Goal: Information Seeking & Learning: Learn about a topic

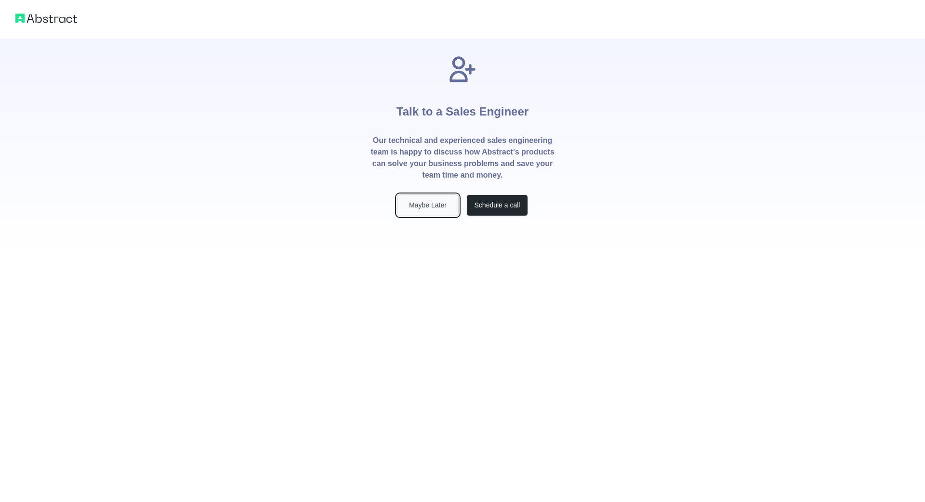
click at [429, 207] on button "Maybe Later" at bounding box center [428, 206] width 62 height 22
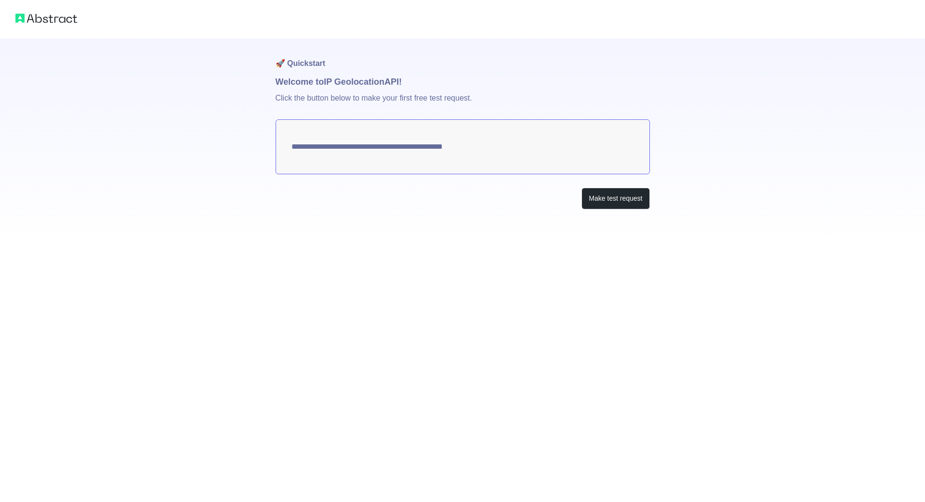
click at [534, 159] on textarea "**********" at bounding box center [463, 146] width 374 height 55
drag, startPoint x: 507, startPoint y: 157, endPoint x: 284, endPoint y: 139, distance: 223.3
click at [284, 139] on textarea "**********" at bounding box center [463, 146] width 374 height 55
click at [600, 197] on button "Make test request" at bounding box center [615, 199] width 68 height 22
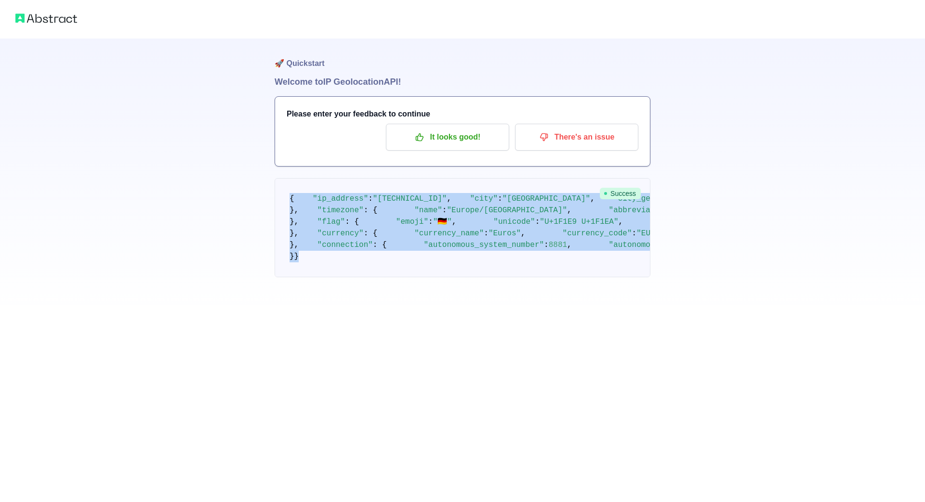
drag, startPoint x: 309, startPoint y: 440, endPoint x: 276, endPoint y: 192, distance: 249.8
click at [276, 192] on pre "{ "ip_address" : "89.245.16.198" , "city" : "Kiel" , "city_geoname_id" : 289112…" at bounding box center [463, 227] width 376 height 99
copy code "{ "ip_address" : "89.245.16.198" , "city" : "Kiel" , "city_geoname_id" : 289112…"
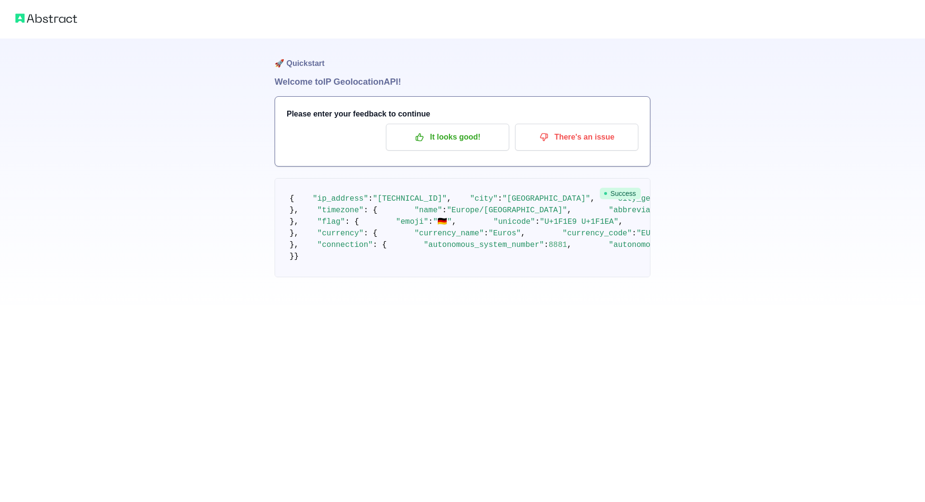
click at [206, 258] on div "🚀 Quickstart Welcome to IP Geolocation API! Please enter your feedback to conti…" at bounding box center [462, 158] width 925 height 316
drag, startPoint x: 415, startPoint y: 388, endPoint x: 274, endPoint y: 370, distance: 142.3
click at [275, 277] on pre "{ "ip_address" : "89.245.16.198" , "city" : "Kiel" , "city_geoname_id" : 289112…" at bounding box center [463, 227] width 376 height 99
copy code ""longitude" : 10.1344 , "latitude" : 54.3241 ,"
click at [655, 290] on div "🚀 Quickstart Welcome to IP Geolocation API! Please enter your feedback to conti…" at bounding box center [462, 158] width 925 height 316
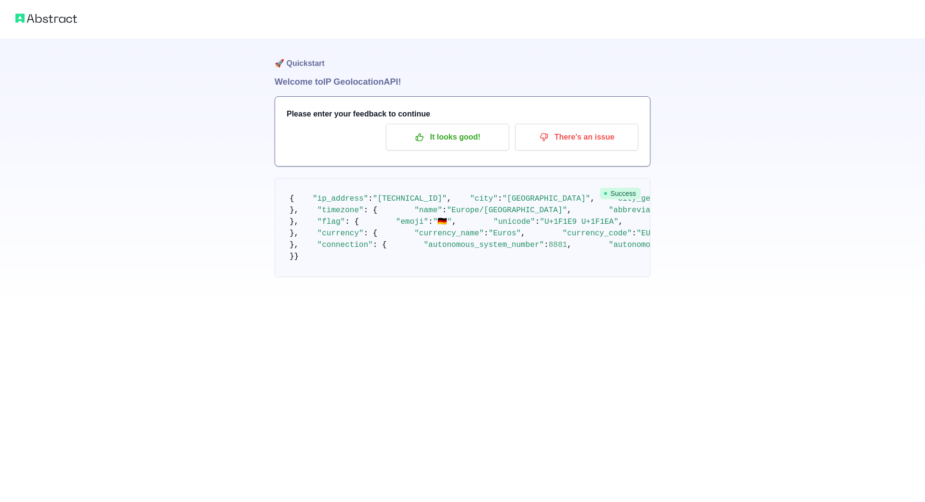
click at [721, 110] on div "🚀 Quickstart Welcome to IP Geolocation API! Please enter your feedback to conti…" at bounding box center [462, 158] width 925 height 316
click at [560, 137] on p "There's an issue" at bounding box center [576, 137] width 109 height 16
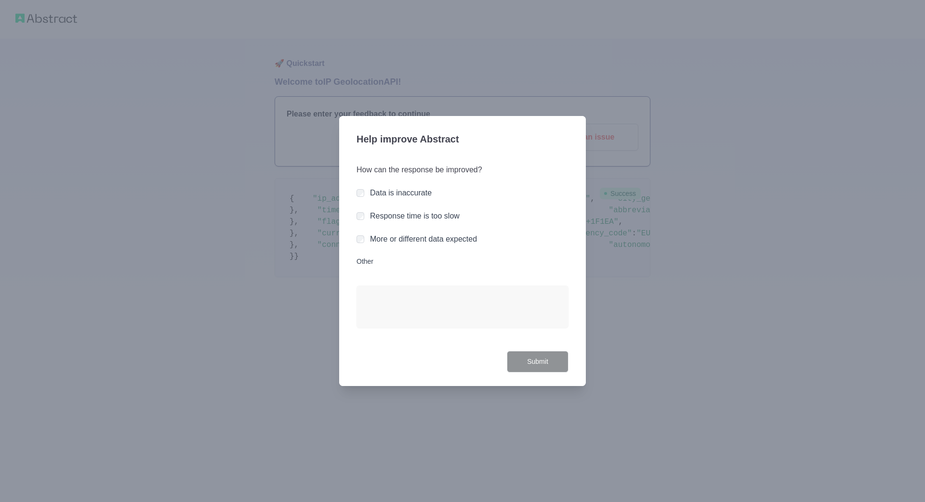
click at [392, 191] on label "Data is inaccurate" at bounding box center [401, 193] width 62 height 8
click at [435, 301] on textarea "Other" at bounding box center [462, 307] width 212 height 42
click at [643, 285] on div at bounding box center [462, 251] width 925 height 502
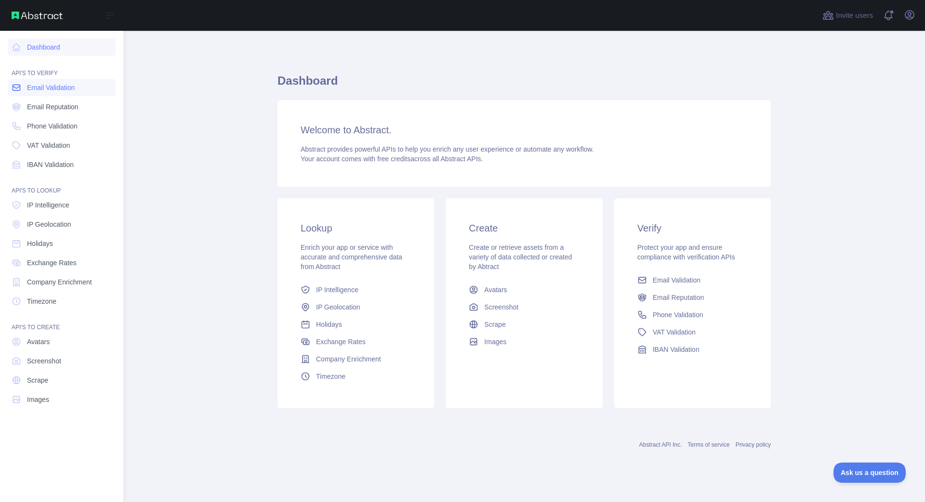
click at [77, 95] on link "Email Validation" at bounding box center [62, 87] width 108 height 17
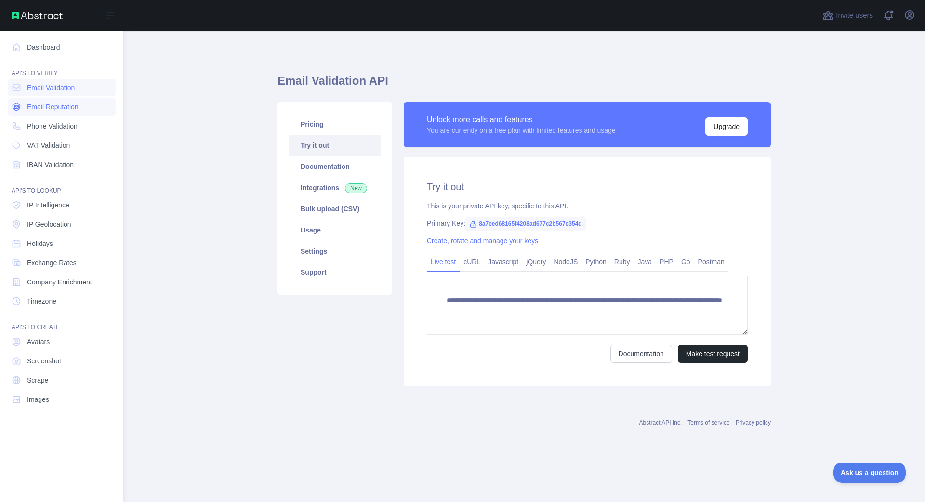
click at [79, 106] on link "Email Reputation" at bounding box center [62, 106] width 108 height 17
click at [79, 123] on link "Phone Validation" at bounding box center [62, 126] width 108 height 17
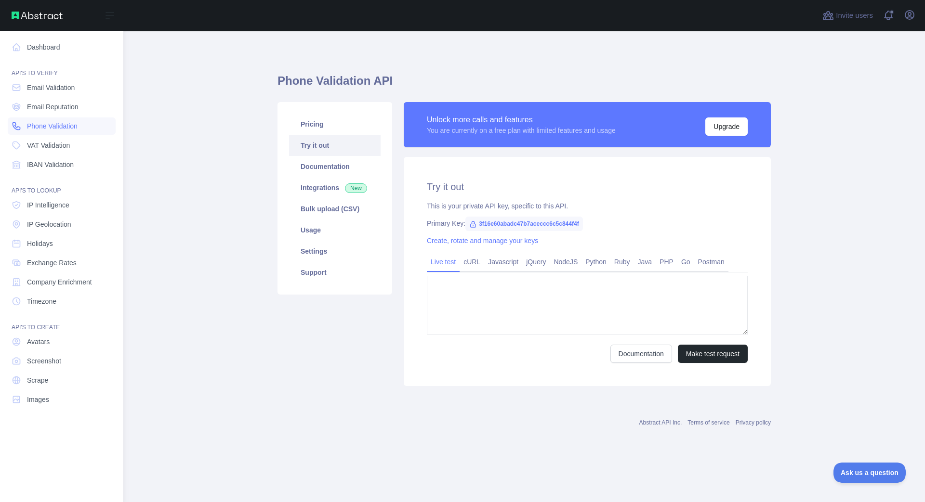
type textarea "**********"
click at [86, 140] on link "VAT Validation" at bounding box center [62, 145] width 108 height 17
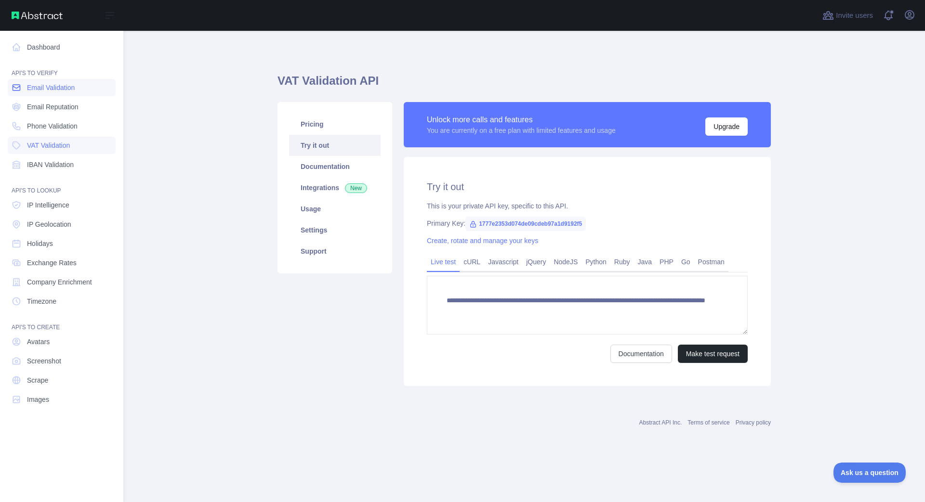
click at [82, 87] on link "Email Validation" at bounding box center [62, 87] width 108 height 17
click at [70, 216] on link "IP Geolocation" at bounding box center [62, 224] width 108 height 17
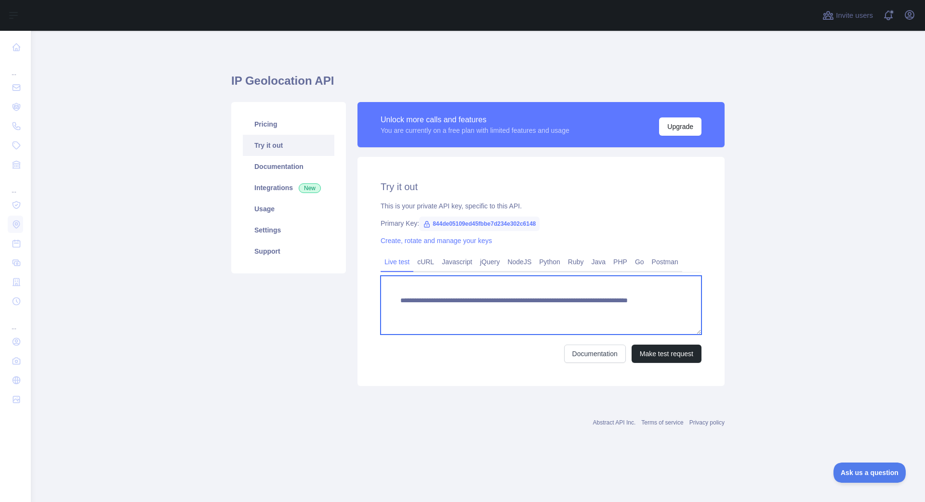
drag, startPoint x: 602, startPoint y: 308, endPoint x: 341, endPoint y: 285, distance: 262.6
click at [381, 285] on textarea "**********" at bounding box center [541, 305] width 321 height 59
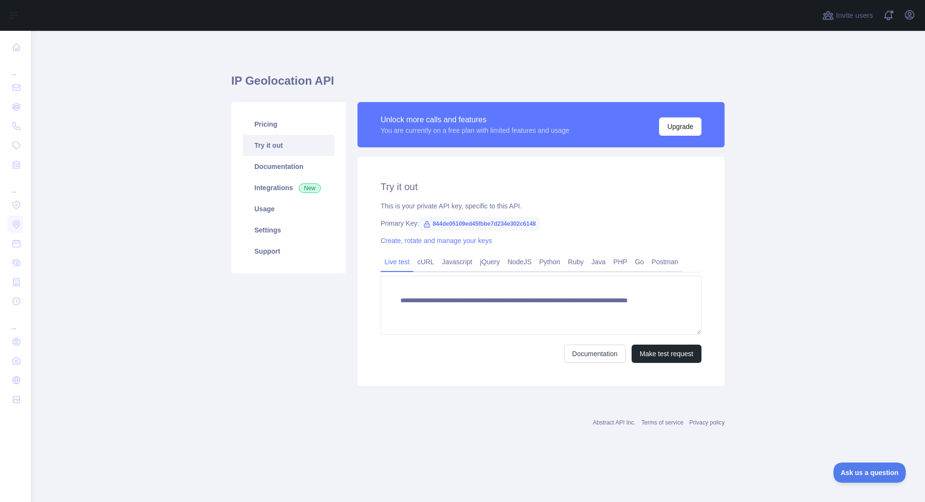
click at [330, 367] on div "Pricing Try it out Documentation Integrations New Usage Settings Support" at bounding box center [288, 244] width 126 height 284
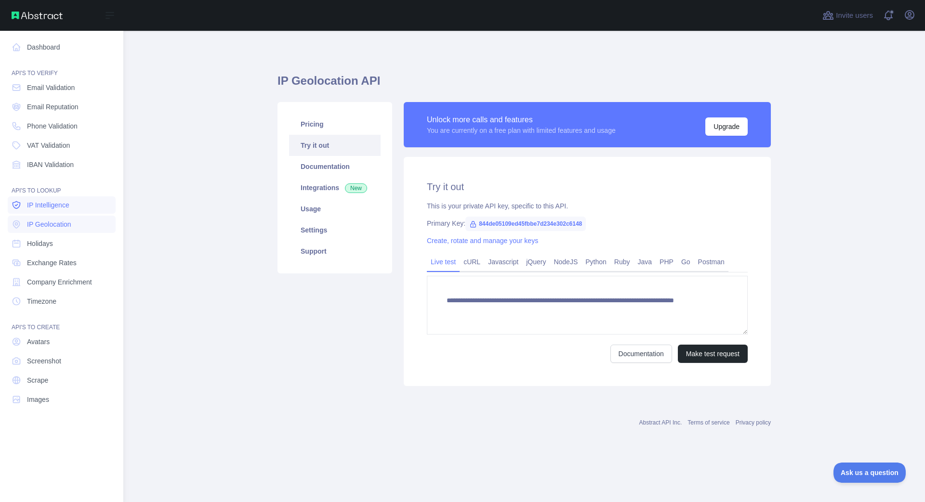
click at [61, 211] on link "IP Intelligence" at bounding box center [62, 205] width 108 height 17
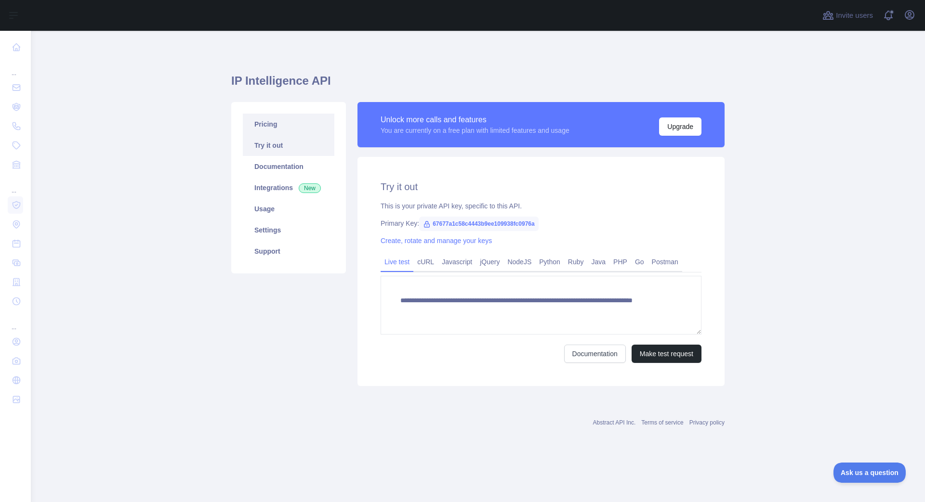
click at [293, 119] on link "Pricing" at bounding box center [289, 124] width 92 height 21
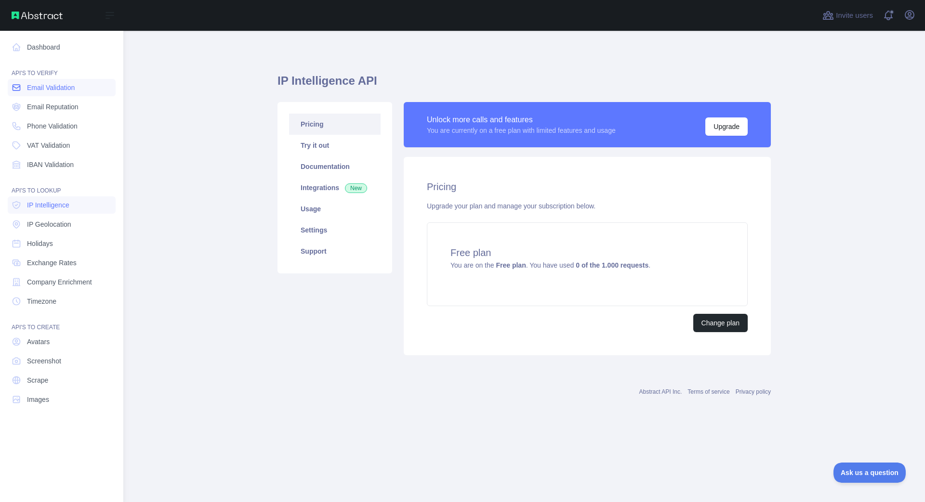
click at [20, 88] on icon at bounding box center [16, 88] width 7 height 6
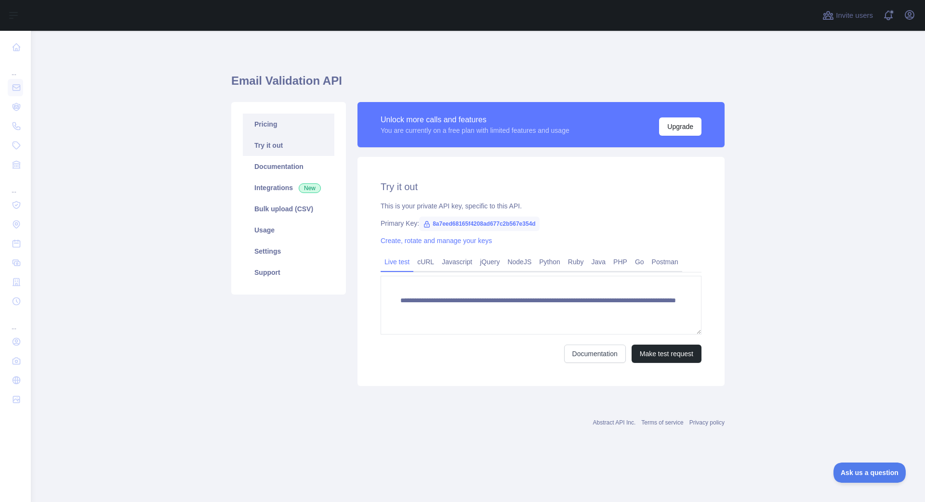
click at [277, 121] on link "Pricing" at bounding box center [289, 124] width 92 height 21
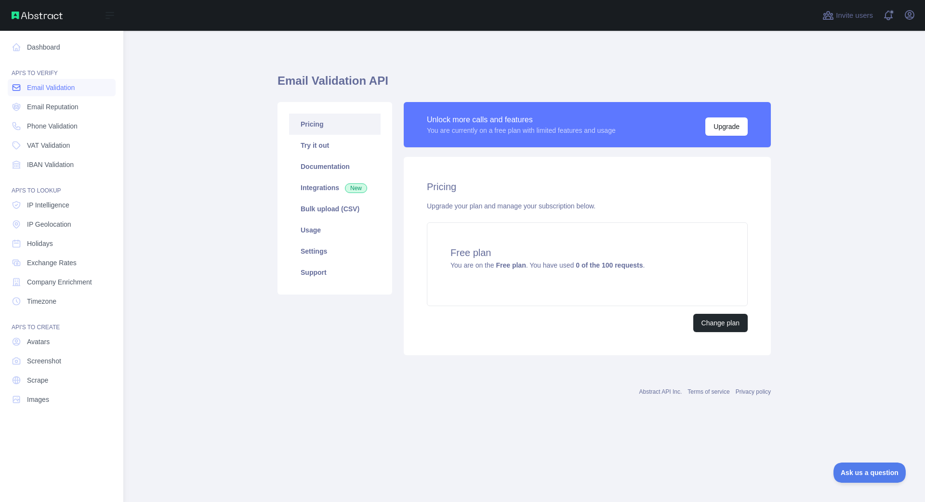
click at [78, 89] on link "Email Validation" at bounding box center [62, 87] width 108 height 17
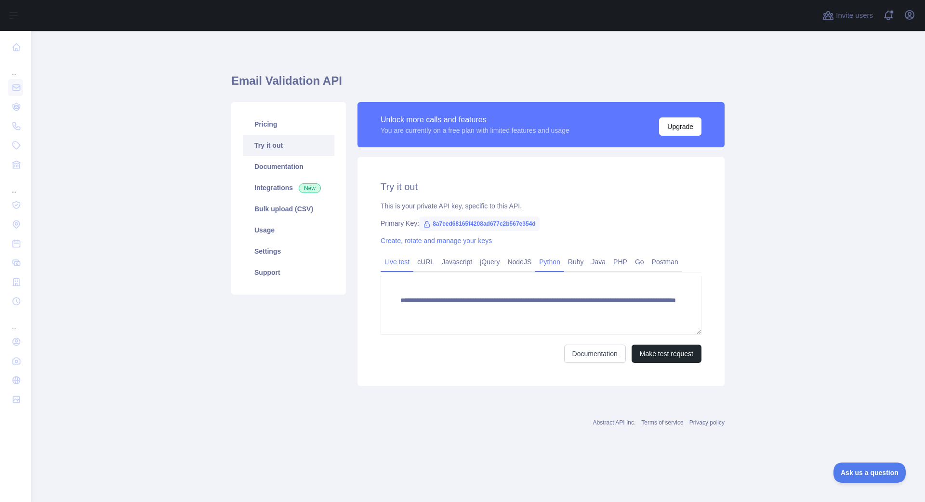
click at [547, 259] on link "Python" at bounding box center [549, 261] width 29 height 15
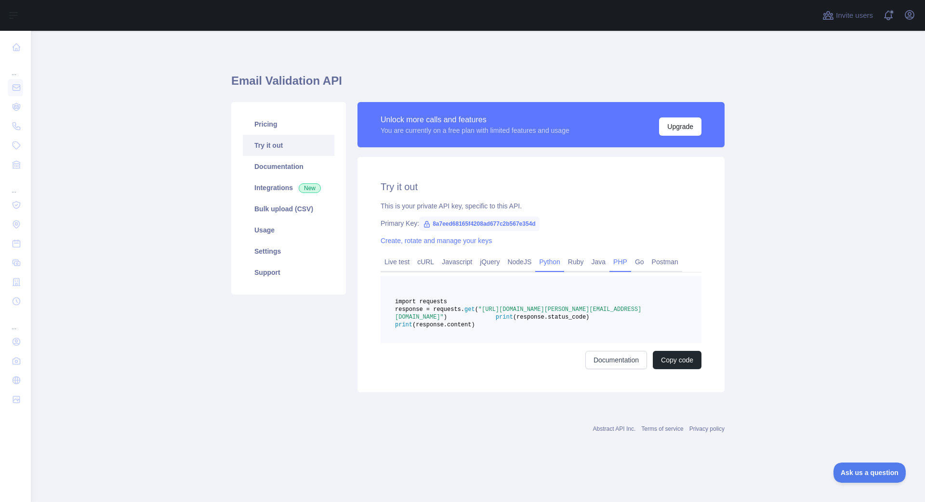
click at [616, 264] on link "PHP" at bounding box center [620, 261] width 22 height 15
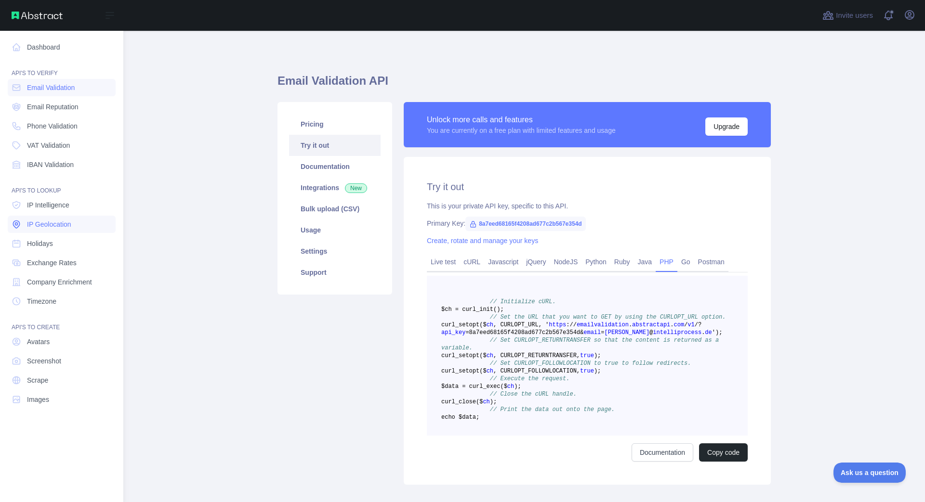
click at [62, 225] on span "IP Geolocation" at bounding box center [49, 225] width 44 height 10
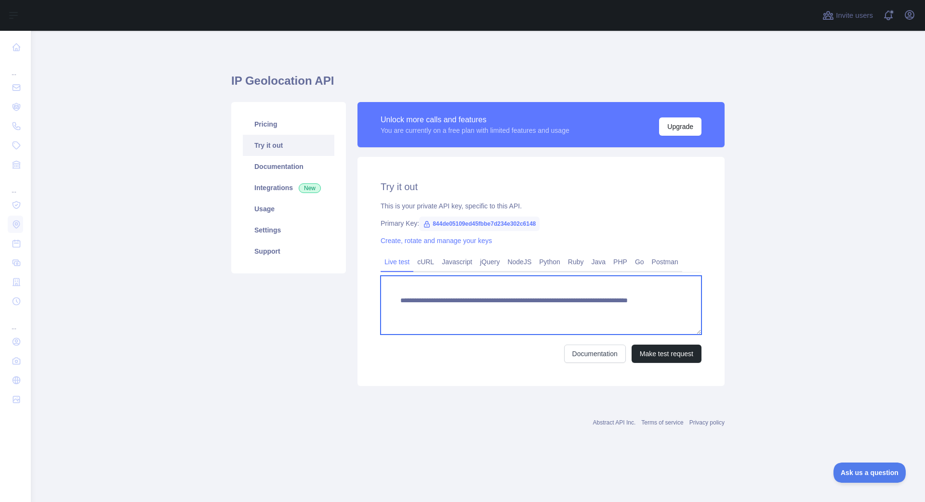
click at [609, 311] on textarea "**********" at bounding box center [541, 305] width 321 height 59
paste textarea "*******"
paste textarea "**********"
type textarea "**********"
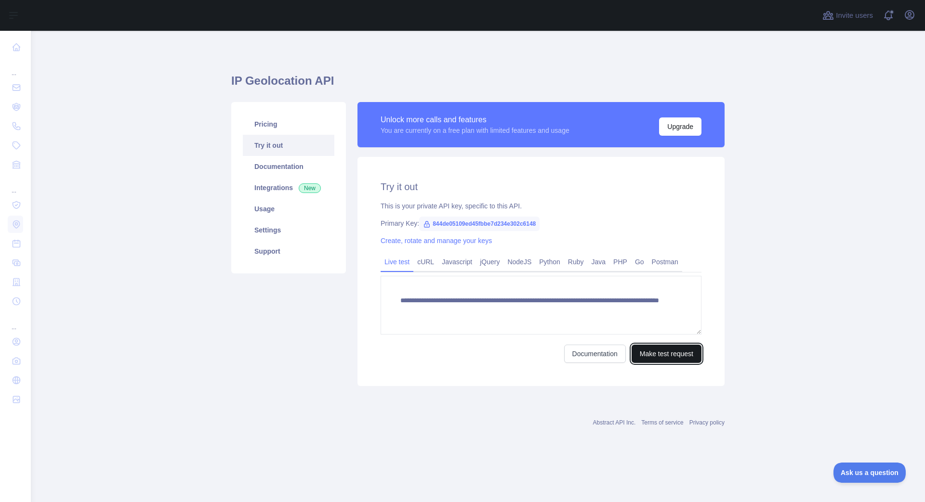
click at [673, 359] on button "Make test request" at bounding box center [667, 354] width 70 height 18
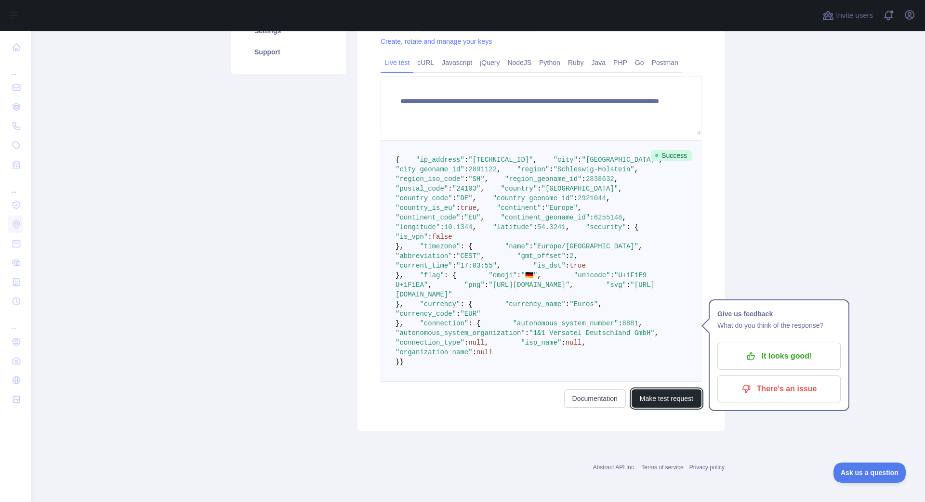
scroll to position [296, 0]
drag, startPoint x: 448, startPoint y: 79, endPoint x: 466, endPoint y: 81, distance: 18.4
click at [582, 156] on span ""[GEOGRAPHIC_DATA]"" at bounding box center [620, 160] width 77 height 8
click at [258, 189] on div "Pricing Try it out Documentation Integrations New Usage Settings Support" at bounding box center [288, 167] width 126 height 528
drag, startPoint x: 488, startPoint y: 213, endPoint x: 460, endPoint y: 215, distance: 28.5
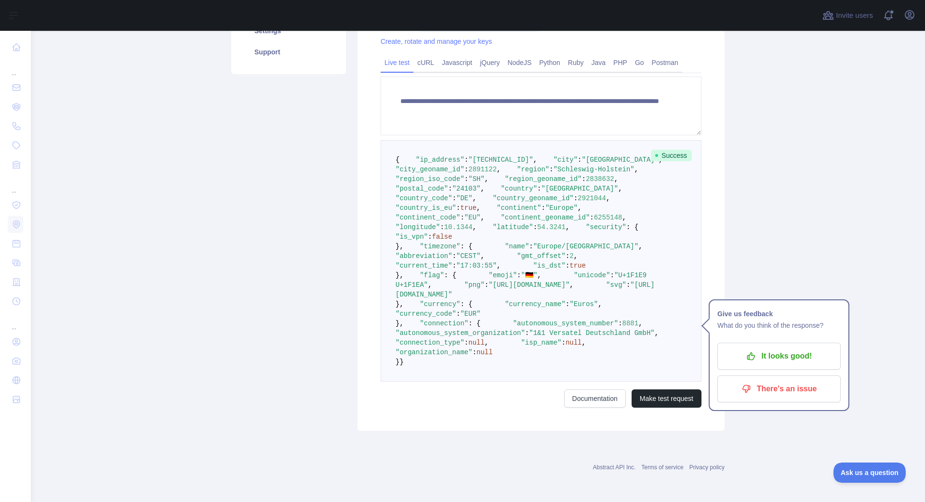
click at [476, 224] on span ""latitude" : 54.3241 ," at bounding box center [522, 228] width 93 height 8
copy span "54.3241"
drag, startPoint x: 492, startPoint y: 203, endPoint x: 464, endPoint y: 205, distance: 28.5
click at [464, 214] on span ""longitude" : 10.1344 ," at bounding box center [519, 222] width 247 height 17
copy span "10.1344"
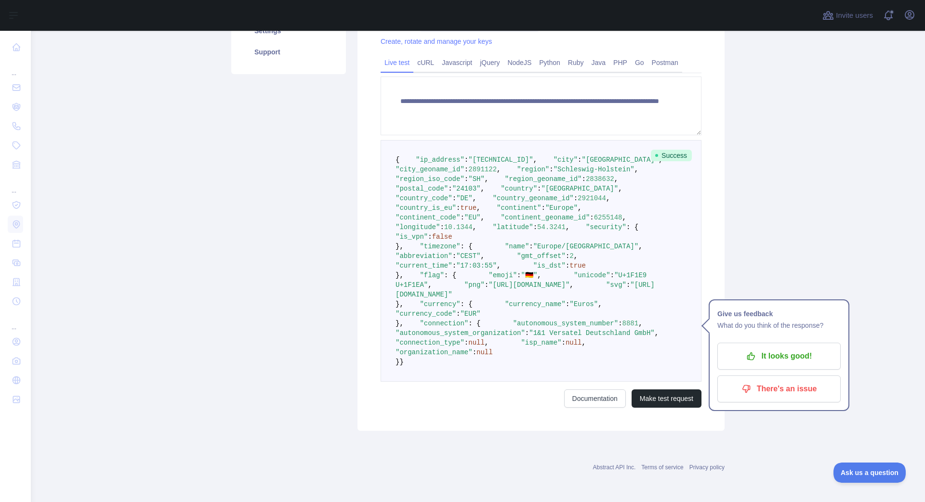
click at [242, 176] on div "Pricing Try it out Documentation Integrations New Usage Settings Support" at bounding box center [288, 167] width 126 height 528
click at [645, 172] on pre "{ "ip_address" : "[TECHNICAL_ID]" , "city" : "[GEOGRAPHIC_DATA]" , "city_geonam…" at bounding box center [541, 261] width 321 height 242
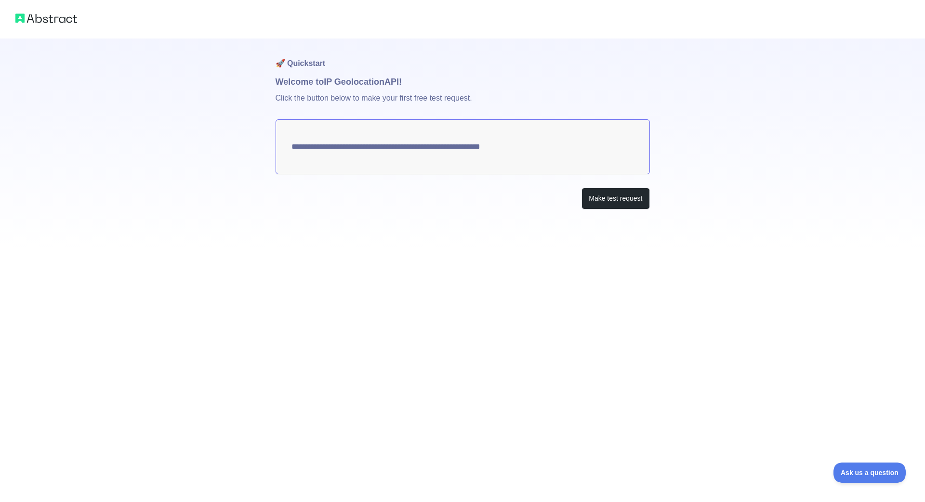
drag, startPoint x: 555, startPoint y: 149, endPoint x: 261, endPoint y: 145, distance: 293.9
click at [261, 145] on div "**********" at bounding box center [462, 124] width 925 height 248
